Goal: Transaction & Acquisition: Download file/media

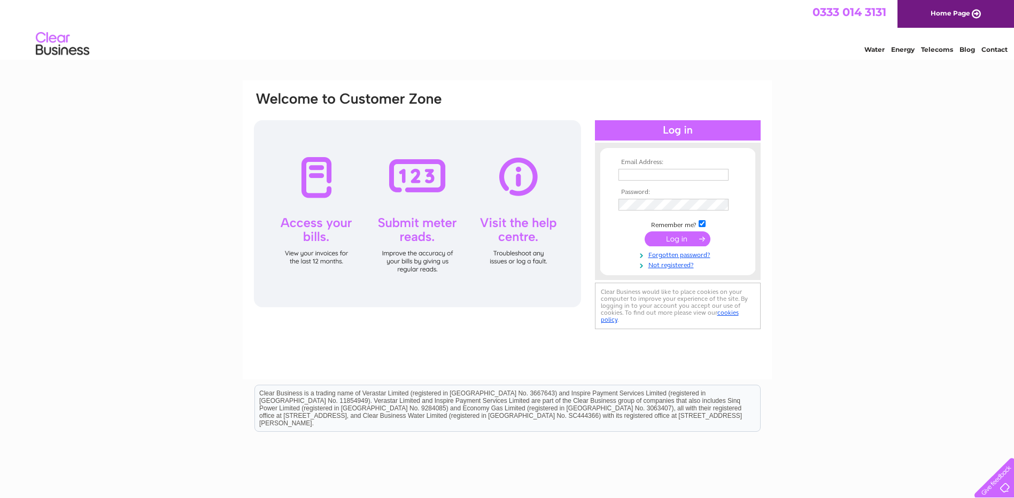
type input "jennifer@orkneymart.co.uk"
click at [676, 239] on input "submit" at bounding box center [678, 238] width 66 height 15
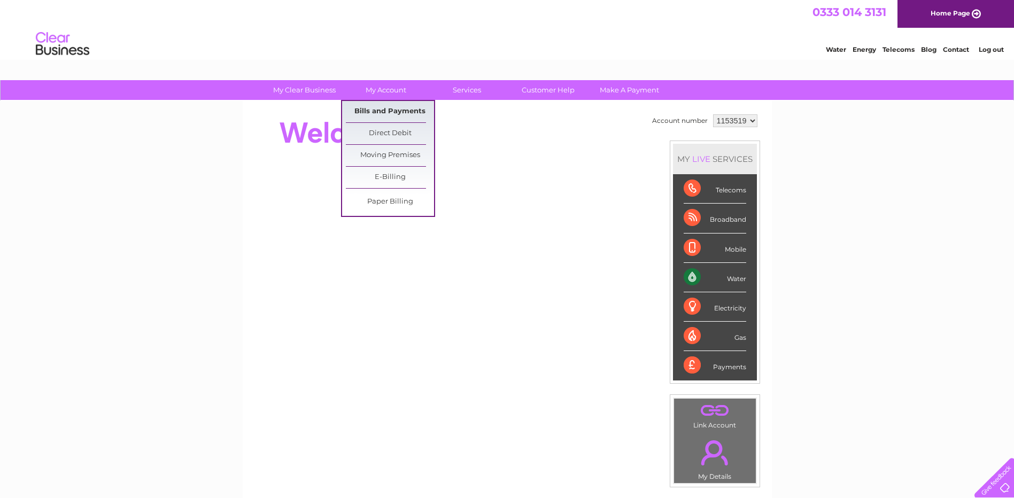
click at [383, 110] on link "Bills and Payments" at bounding box center [390, 111] width 88 height 21
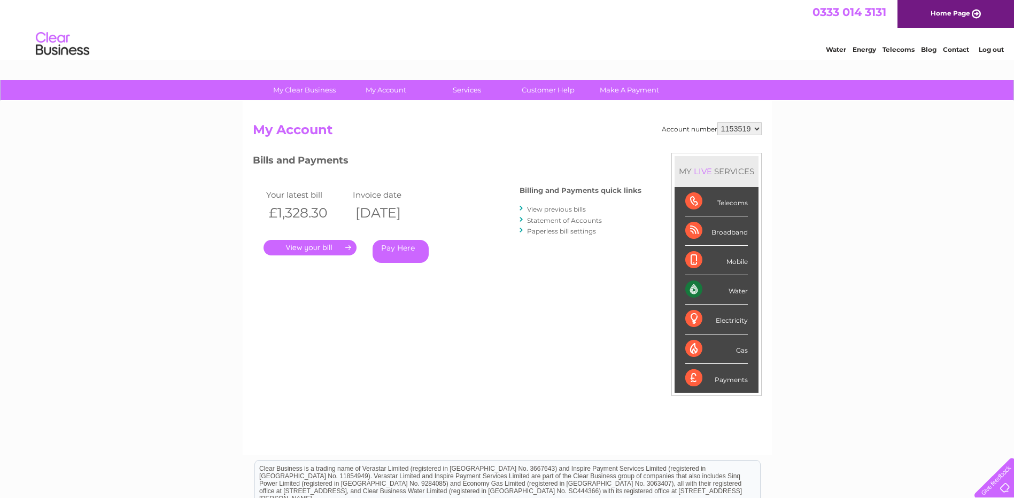
click at [342, 251] on link "." at bounding box center [310, 248] width 93 height 16
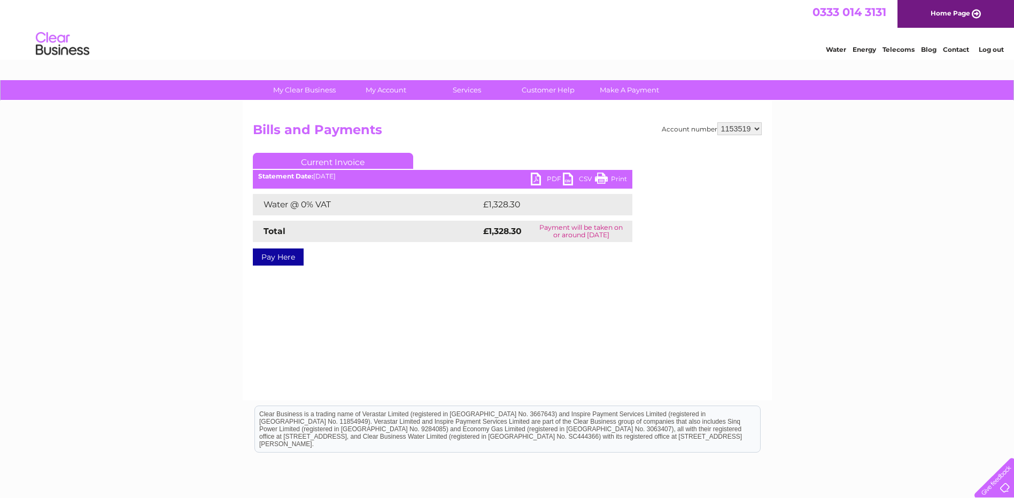
click at [546, 177] on link "PDF" at bounding box center [547, 181] width 32 height 16
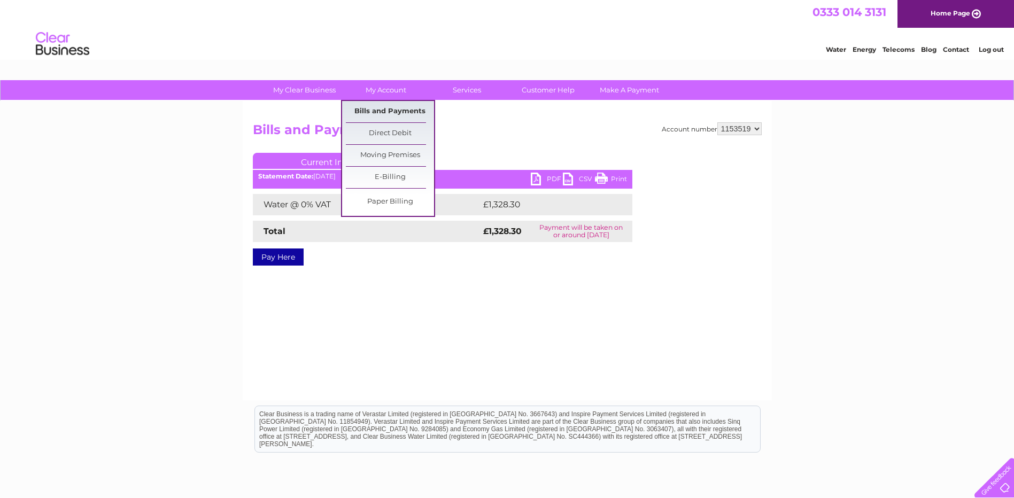
click at [391, 110] on link "Bills and Payments" at bounding box center [390, 111] width 88 height 21
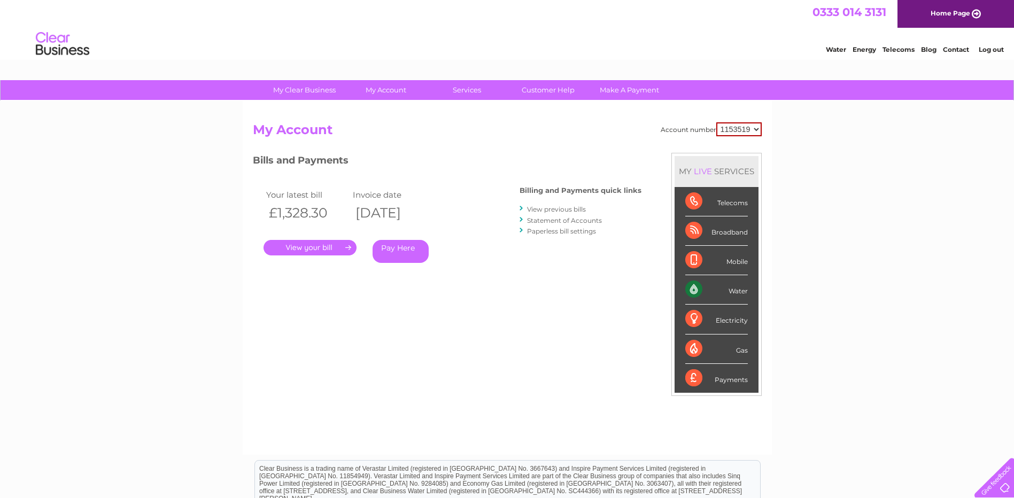
click at [540, 210] on link "View previous bills" at bounding box center [556, 209] width 59 height 8
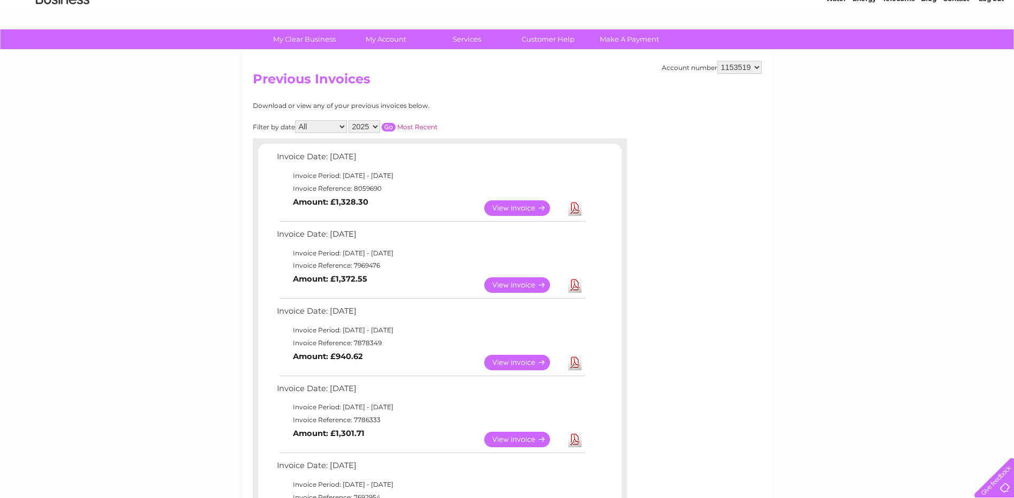
scroll to position [53, 0]
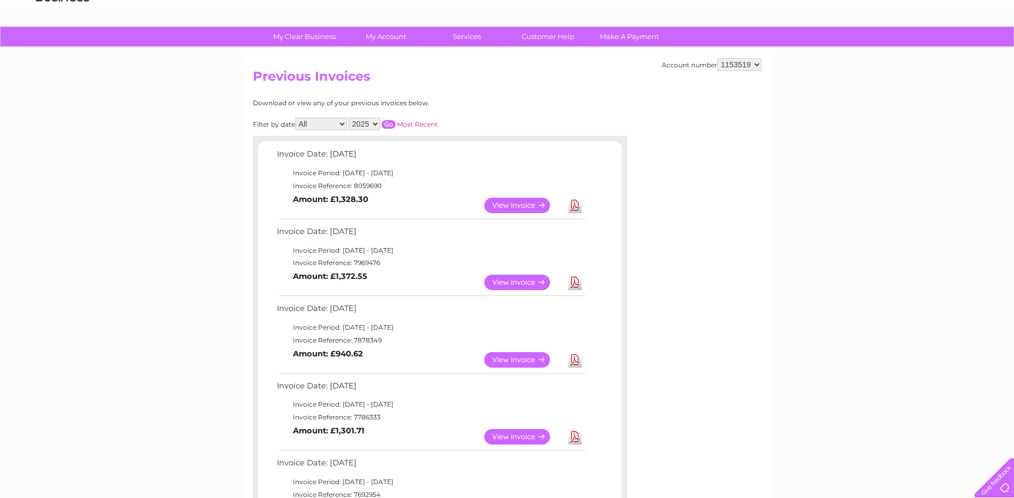
click at [577, 281] on link "Download" at bounding box center [574, 283] width 13 height 16
click at [581, 366] on link "Download" at bounding box center [574, 360] width 13 height 16
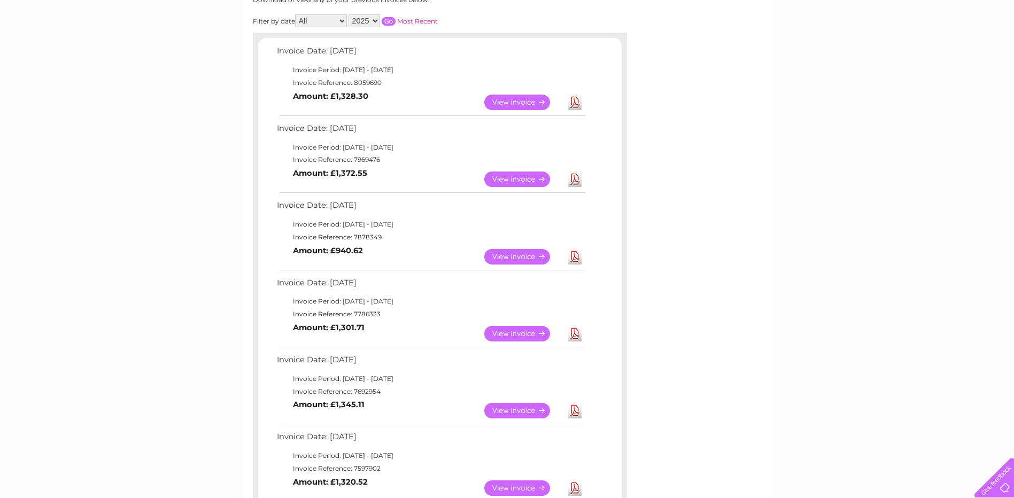
scroll to position [0, 0]
